Goal: Information Seeking & Learning: Check status

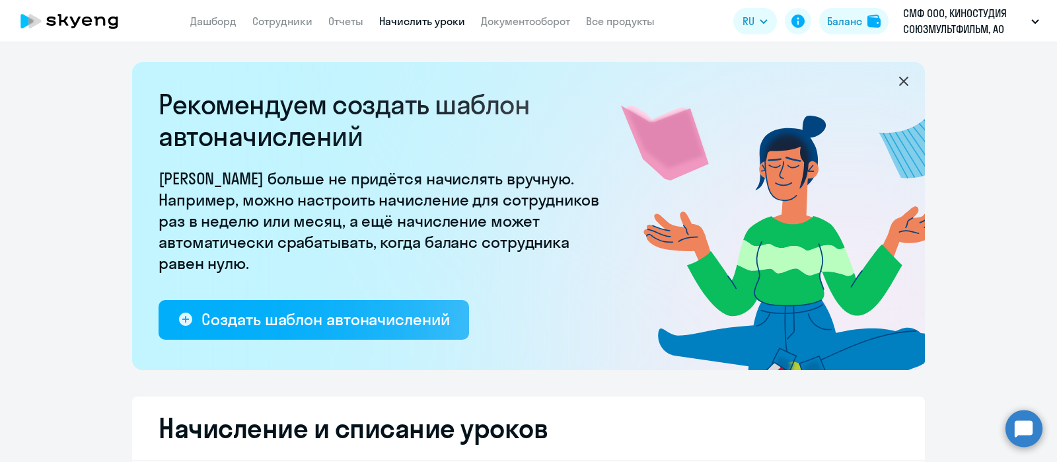
select select "10"
click at [229, 11] on app-header "Дашборд Сотрудники Отчеты Начислить уроки Документооборот Все продукты Дашборд …" at bounding box center [528, 21] width 1057 height 42
click at [221, 18] on link "Дашборд" at bounding box center [213, 21] width 46 height 13
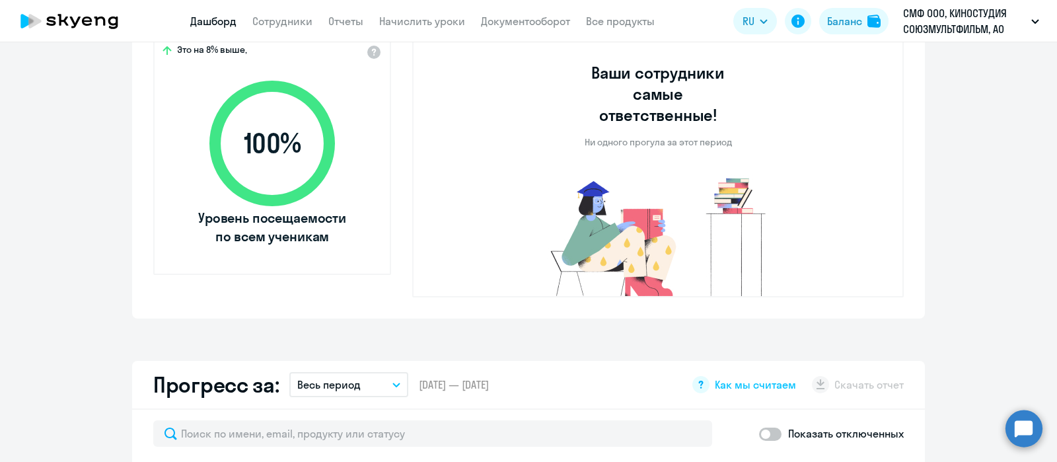
scroll to position [496, 0]
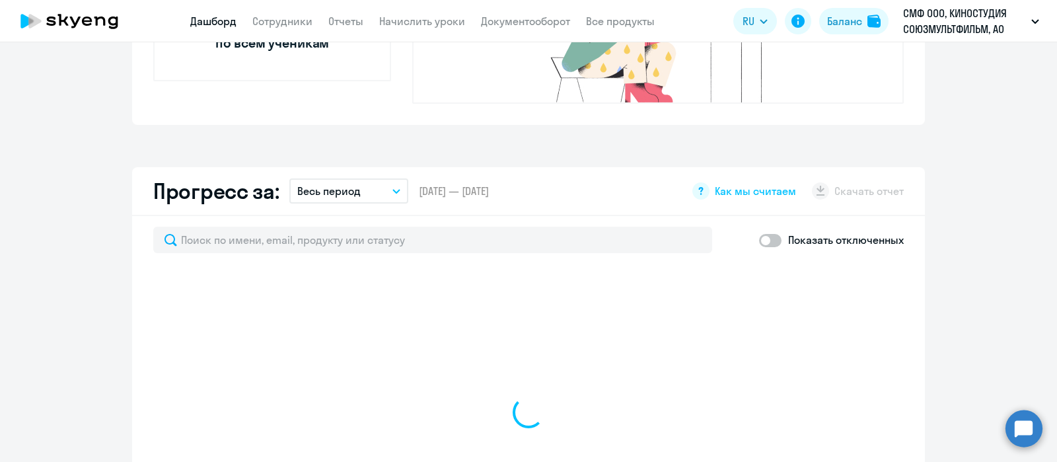
select select "30"
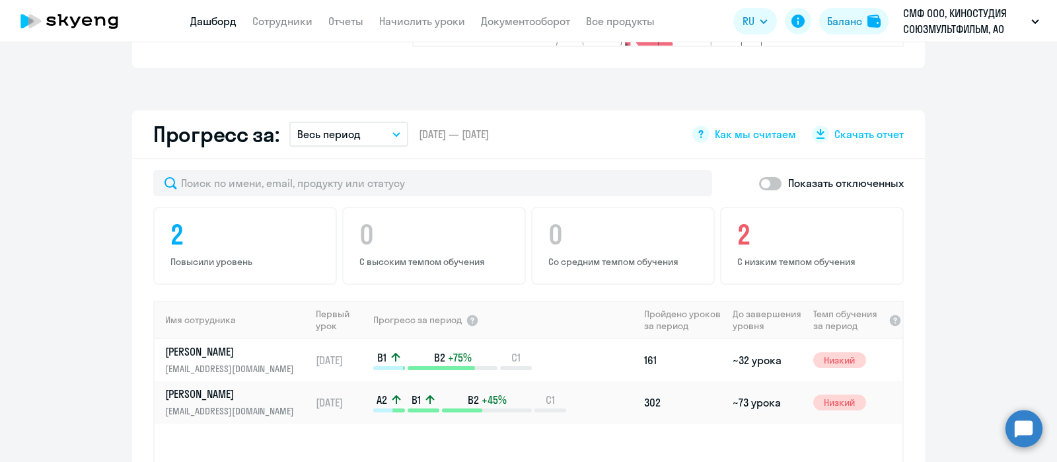
scroll to position [743, 0]
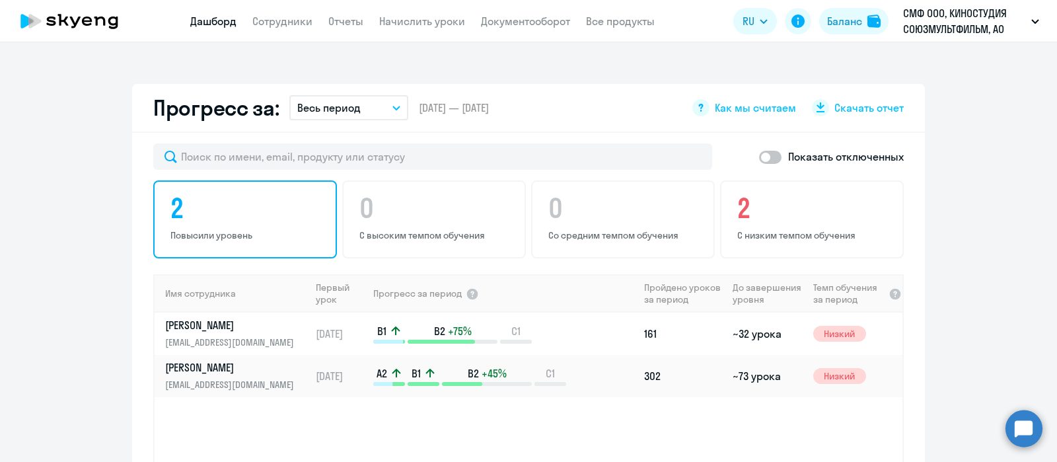
click at [177, 196] on h4 "2" at bounding box center [247, 208] width 153 height 32
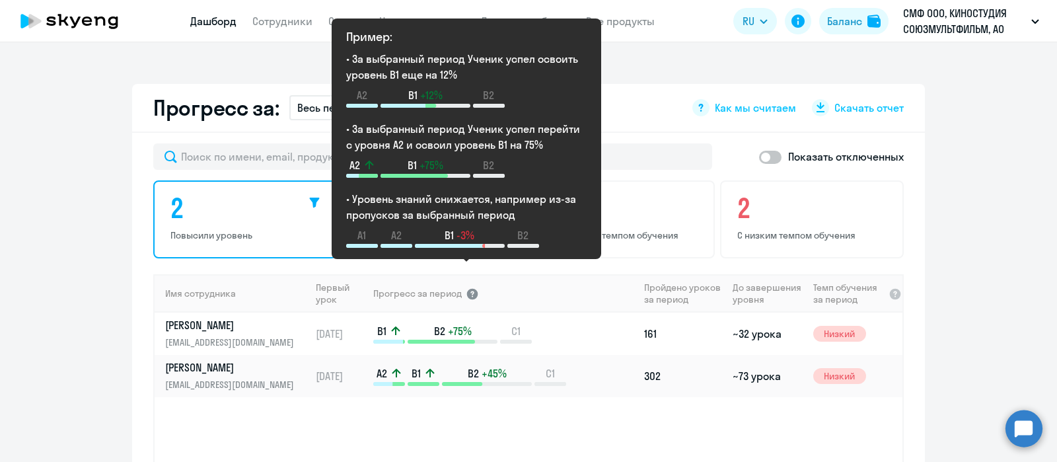
click at [466, 287] on div at bounding box center [472, 293] width 13 height 13
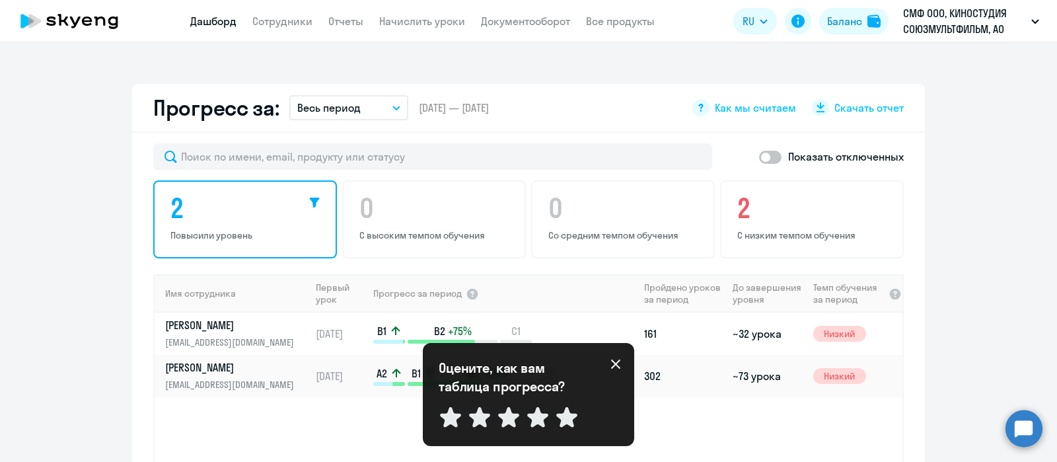
click at [616, 361] on icon at bounding box center [616, 364] width 11 height 11
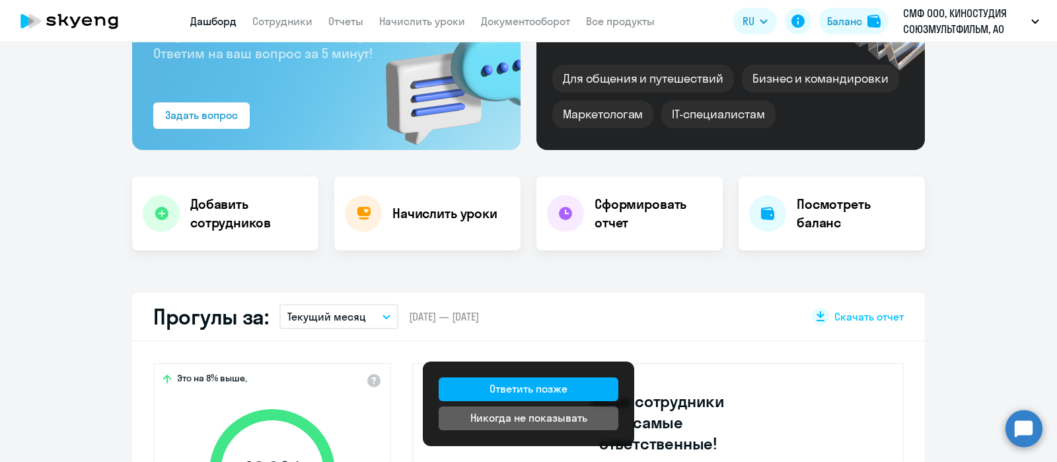
scroll to position [165, 0]
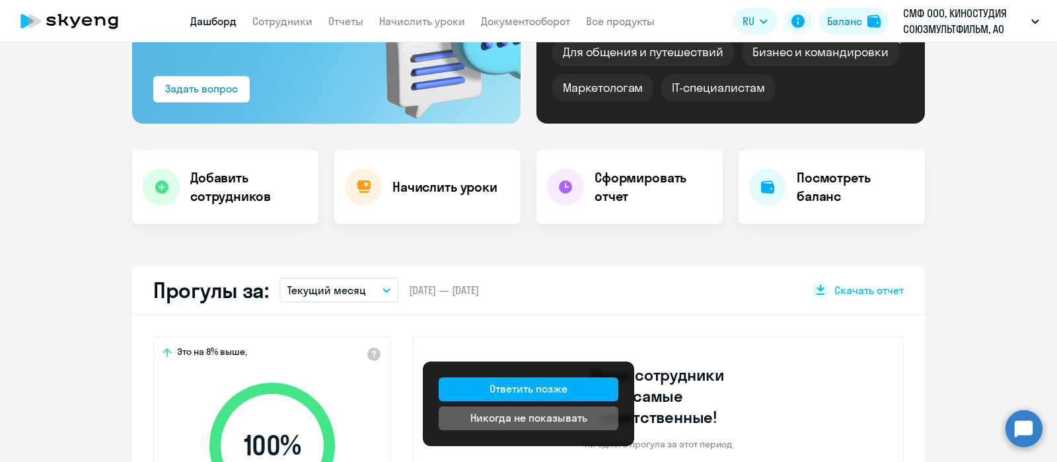
click at [570, 315] on div "Это на 8% выше, 100 % Уровень посещаемости по всем ученикам [PERSON_NAME] сотру…" at bounding box center [528, 467] width 793 height 305
click at [593, 307] on div "Прогулы за: Текущий месяц – [DATE] — [DATE] Скачать отчет" at bounding box center [528, 290] width 793 height 49
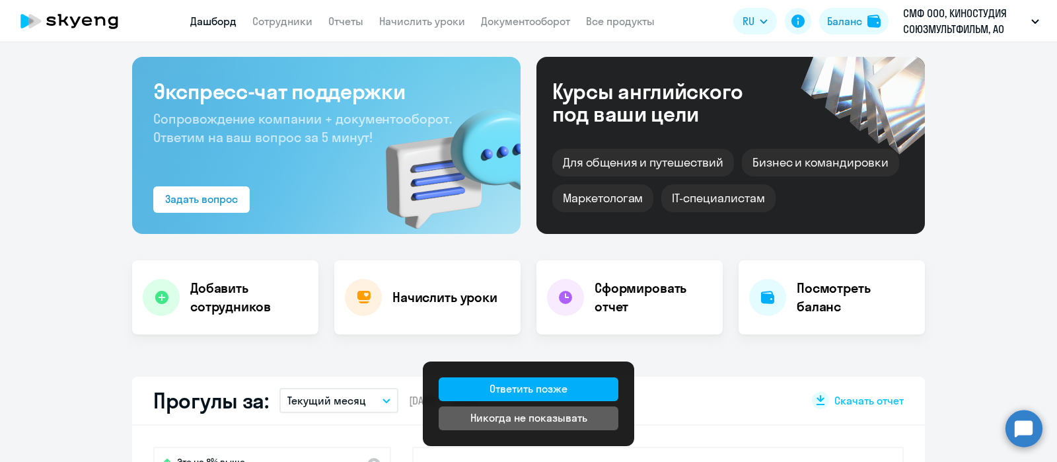
scroll to position [0, 0]
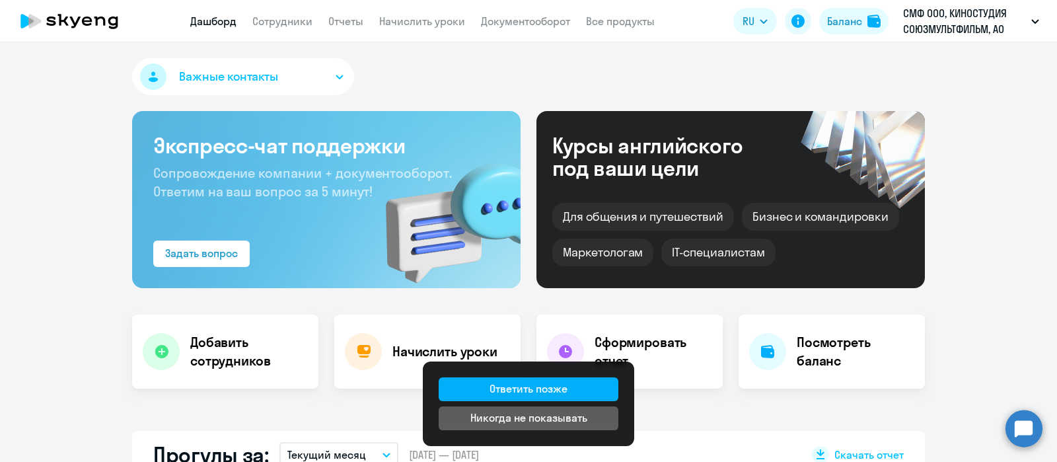
drag, startPoint x: 446, startPoint y: 201, endPoint x: 387, endPoint y: -23, distance: 231.6
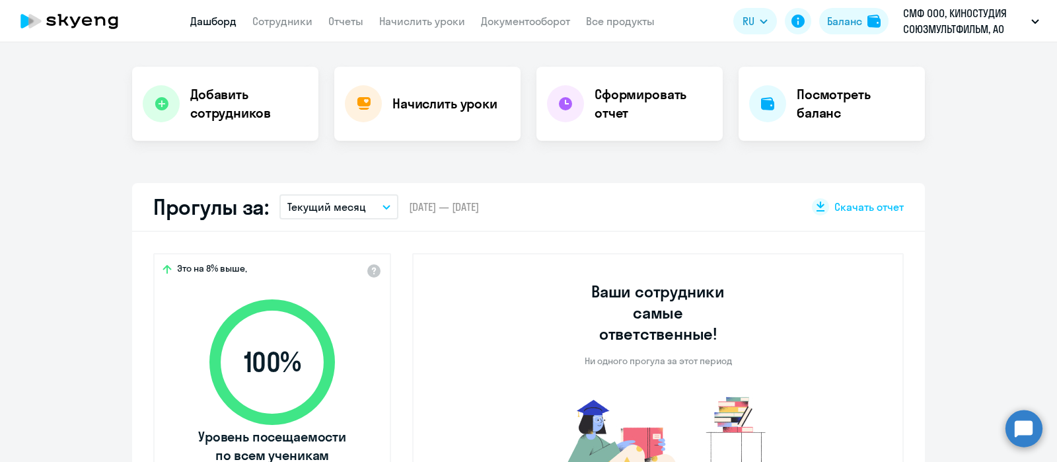
select select "30"
